Goal: Task Accomplishment & Management: Manage account settings

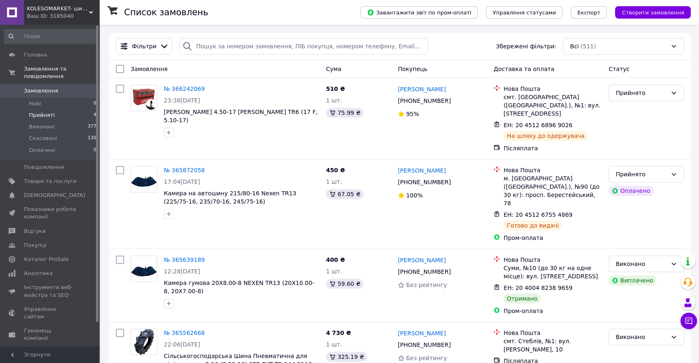
click at [43, 112] on li "Прийняті 4" at bounding box center [50, 116] width 101 height 12
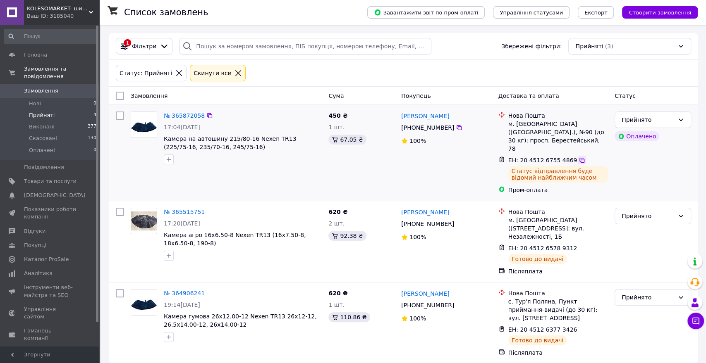
click at [579, 158] on icon at bounding box center [581, 160] width 5 height 5
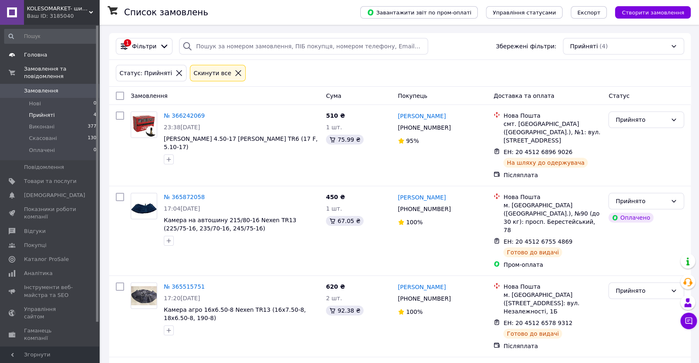
click at [39, 55] on span "Головна" at bounding box center [35, 54] width 23 height 7
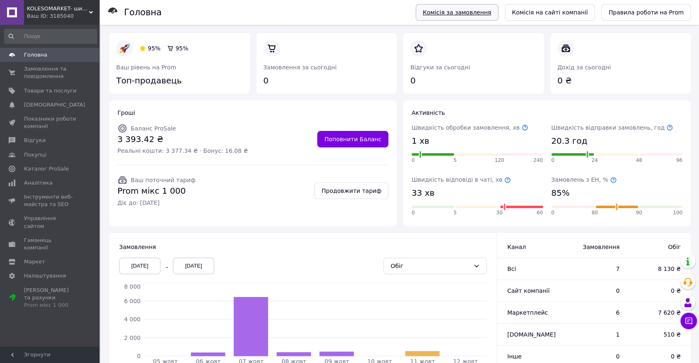
click at [459, 10] on link "Комісія за замовлення" at bounding box center [457, 12] width 83 height 17
click at [50, 91] on span "Товари та послуги" at bounding box center [50, 90] width 53 height 7
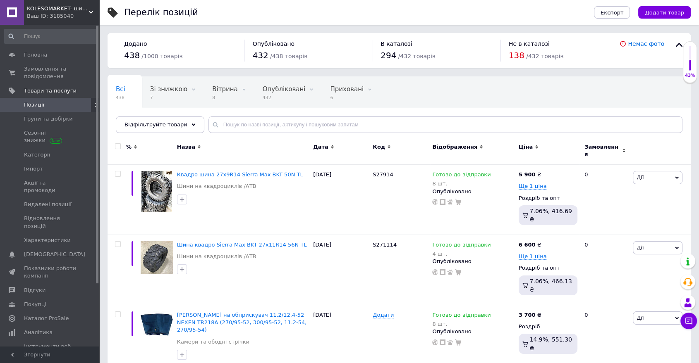
drag, startPoint x: 31, startPoint y: 275, endPoint x: 43, endPoint y: 277, distance: 11.8
click at [31, 287] on span "Відгуки" at bounding box center [34, 290] width 21 height 7
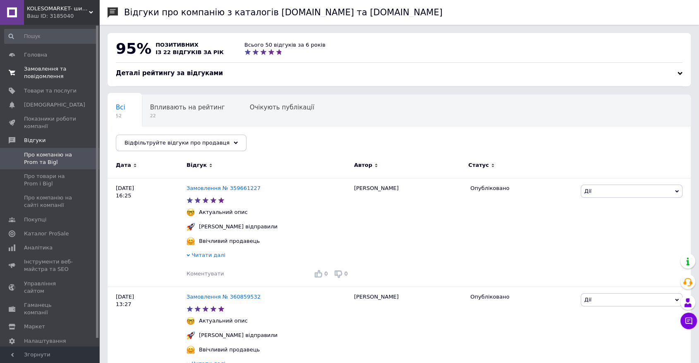
click at [43, 72] on span "Замовлення та повідомлення" at bounding box center [50, 72] width 53 height 15
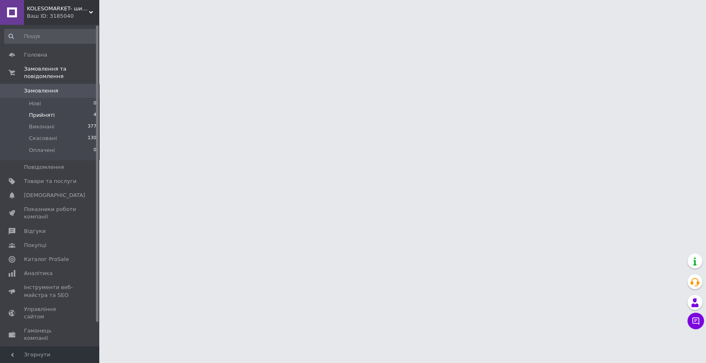
click at [42, 112] on span "Прийняті" at bounding box center [42, 115] width 26 height 7
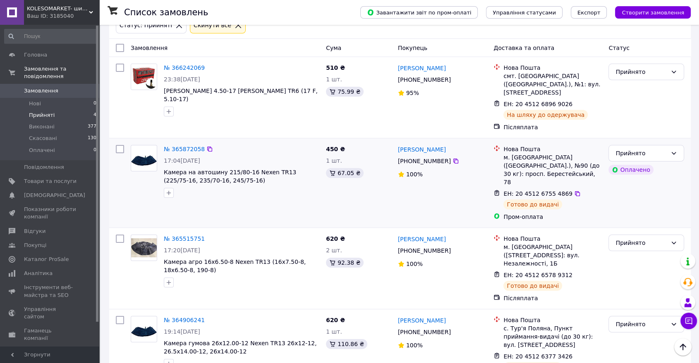
scroll to position [50, 0]
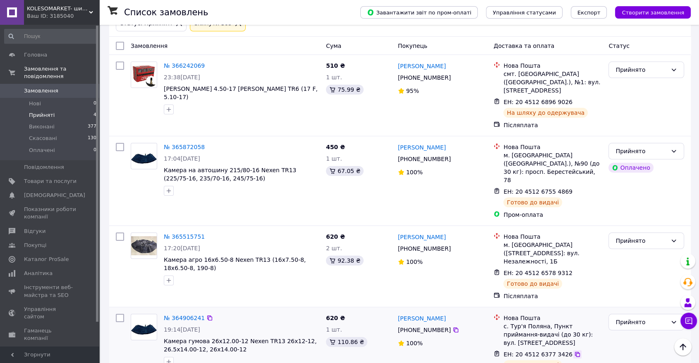
click at [574, 351] on icon at bounding box center [577, 354] width 7 height 7
click at [574, 270] on icon at bounding box center [577, 273] width 7 height 7
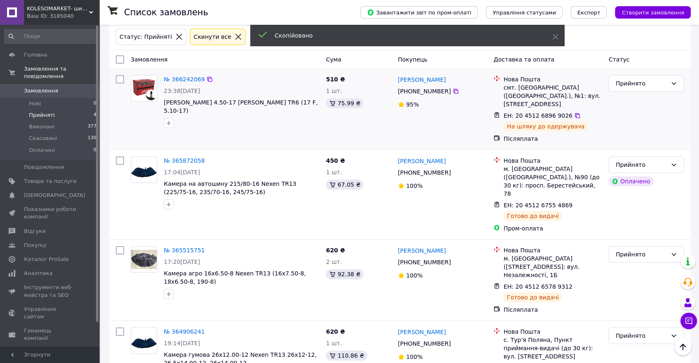
scroll to position [0, 0]
